Goal: Complete application form

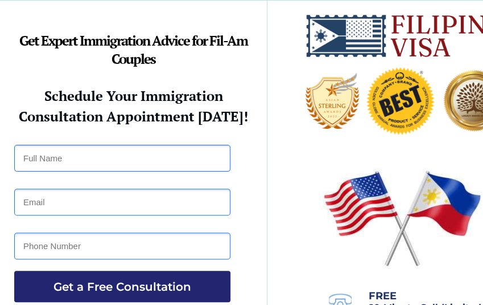
click at [30, 162] on input "text" at bounding box center [122, 158] width 216 height 27
type input "[PERSON_NAME] l [PERSON_NAME]"
type input "[EMAIL_ADDRESS][DOMAIN_NAME]"
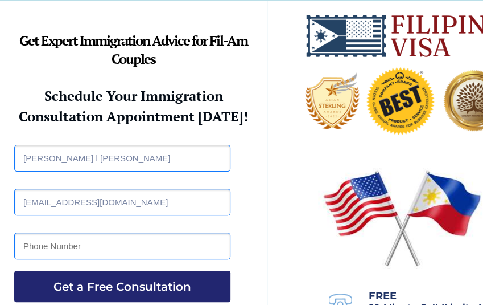
type input "5053304326"
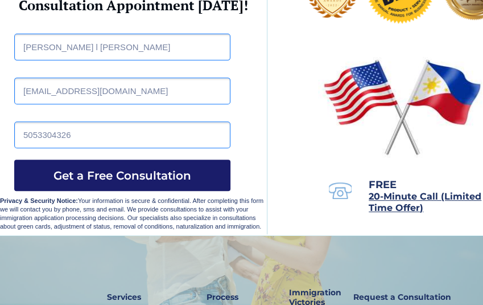
scroll to position [114, 0]
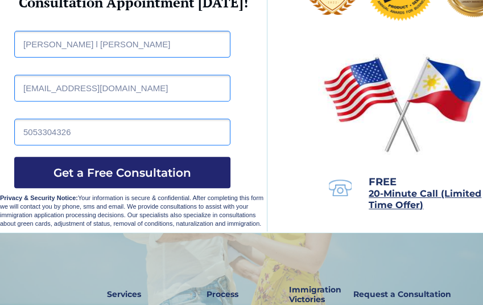
click at [375, 195] on span "20-Minute Call (Limited Time Offer)" at bounding box center [425, 199] width 113 height 22
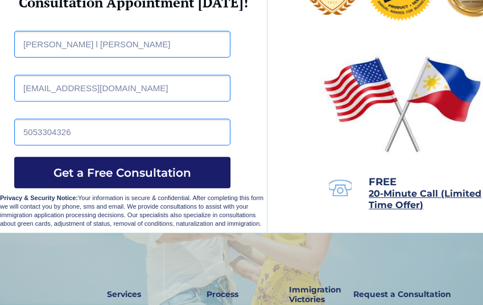
click at [126, 169] on span "Get a Free Consultation" at bounding box center [122, 173] width 216 height 14
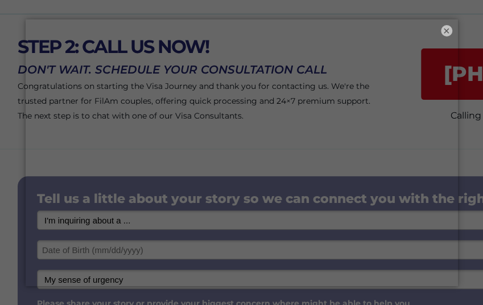
scroll to position [114, 0]
